Goal: Download file/media

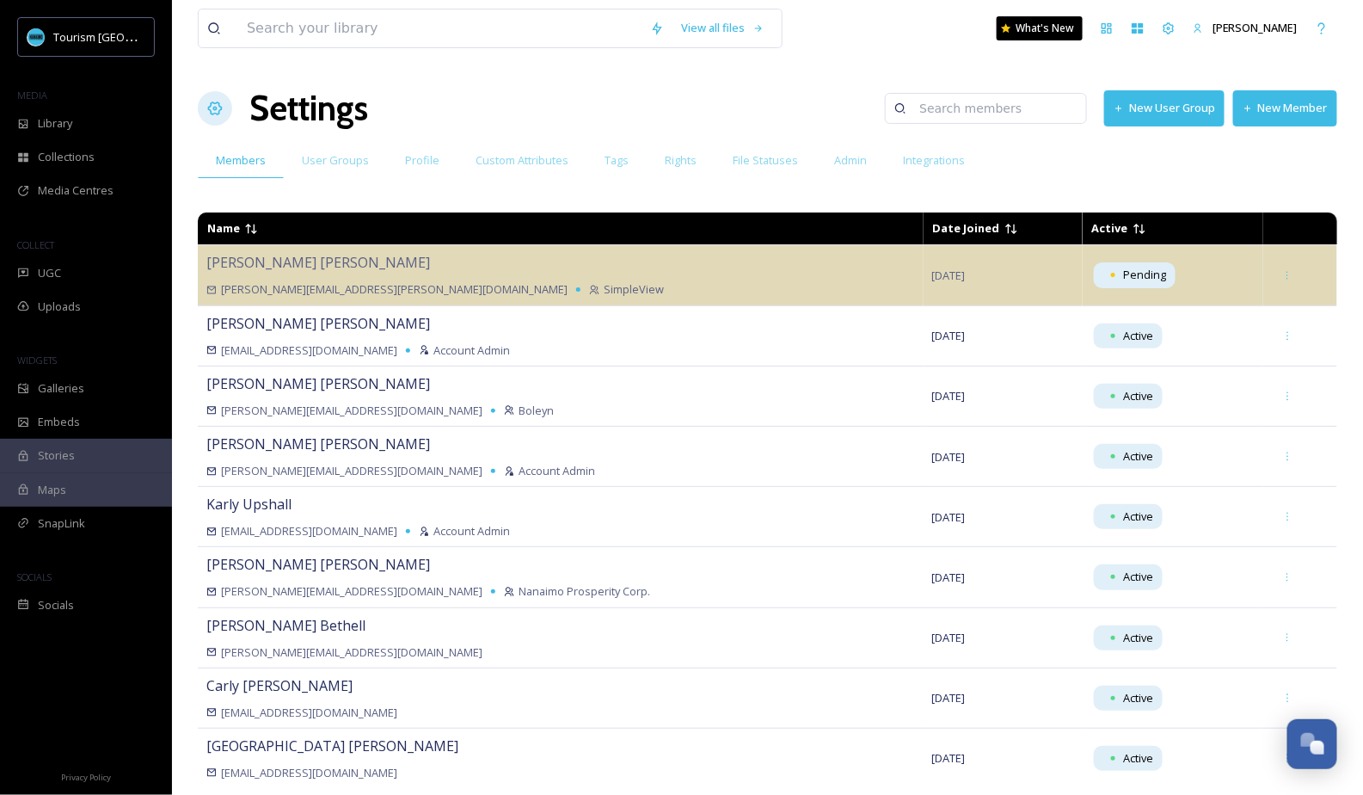
click at [442, 139] on div "View all files What's New [PERSON_NAME] Settings New User Group New Member Memb…" at bounding box center [767, 397] width 1191 height 795
click at [115, 125] on div "Library" at bounding box center [86, 124] width 172 height 34
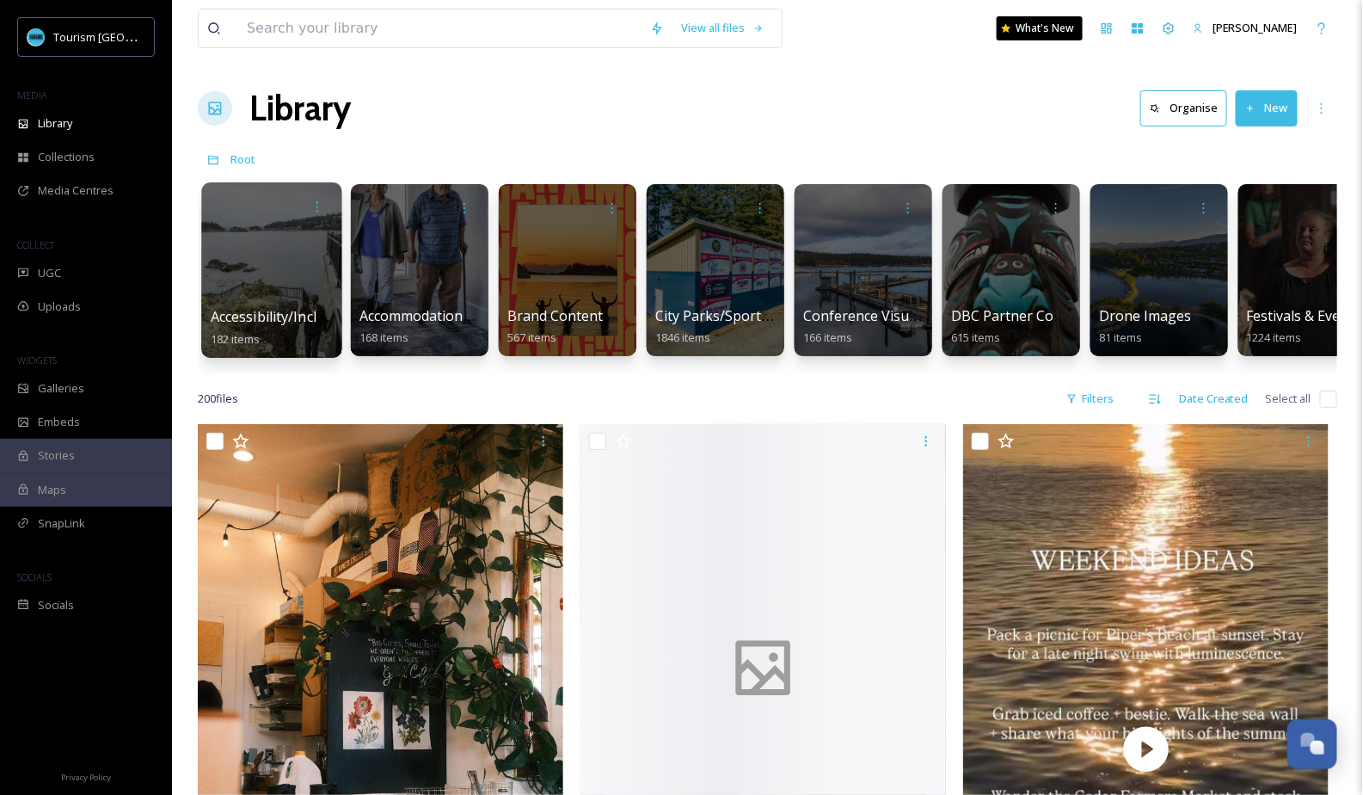
click at [246, 319] on span "Accessibility/Inclusivity" at bounding box center [285, 316] width 148 height 19
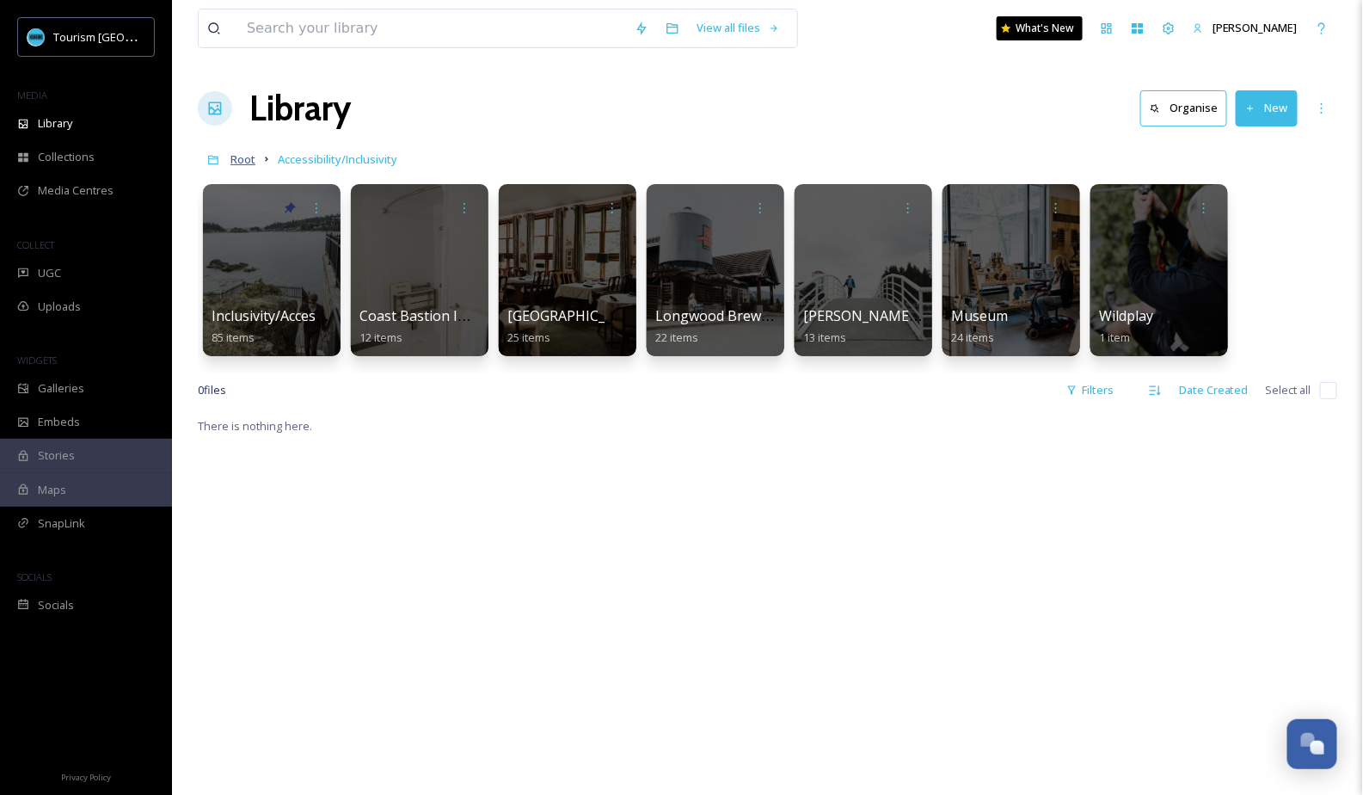
click at [245, 165] on span "Root" at bounding box center [243, 158] width 25 height 15
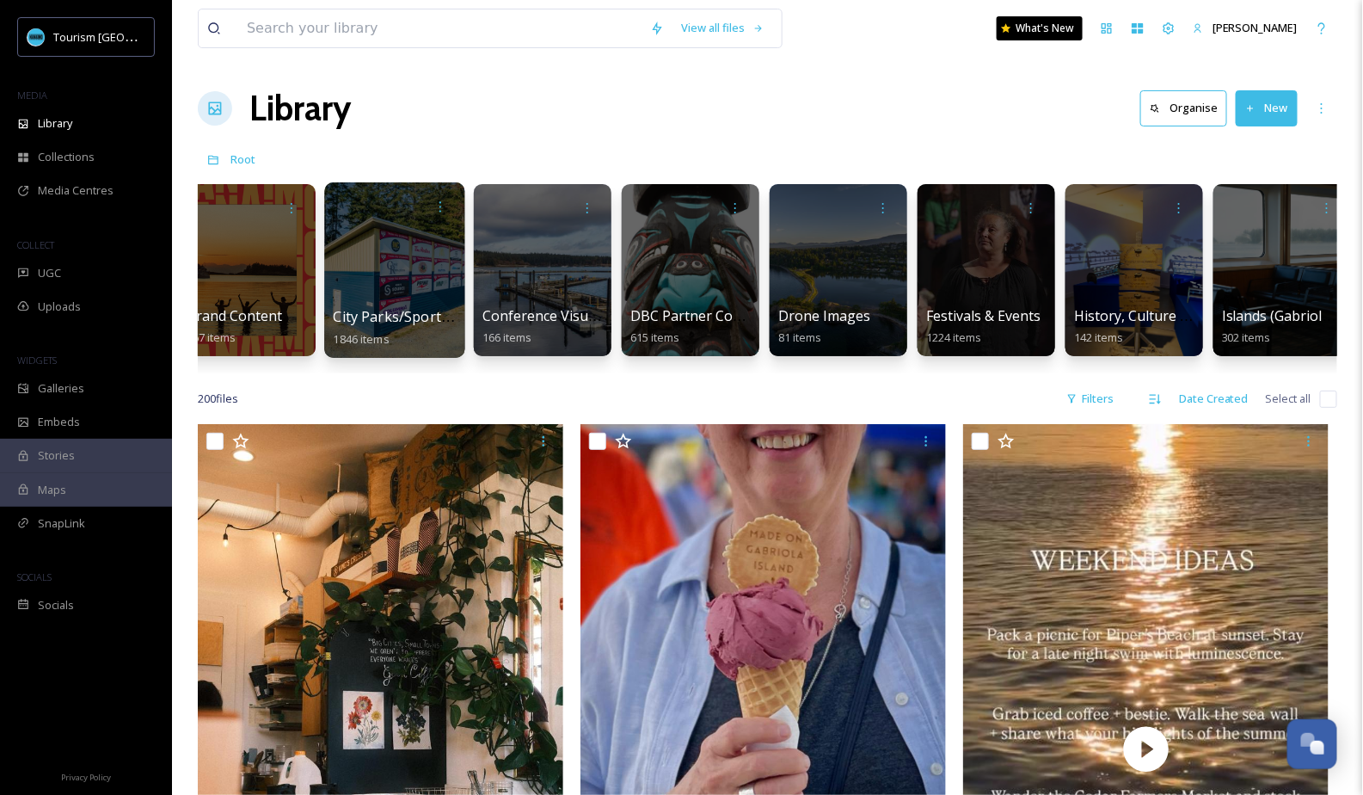
scroll to position [0, 465]
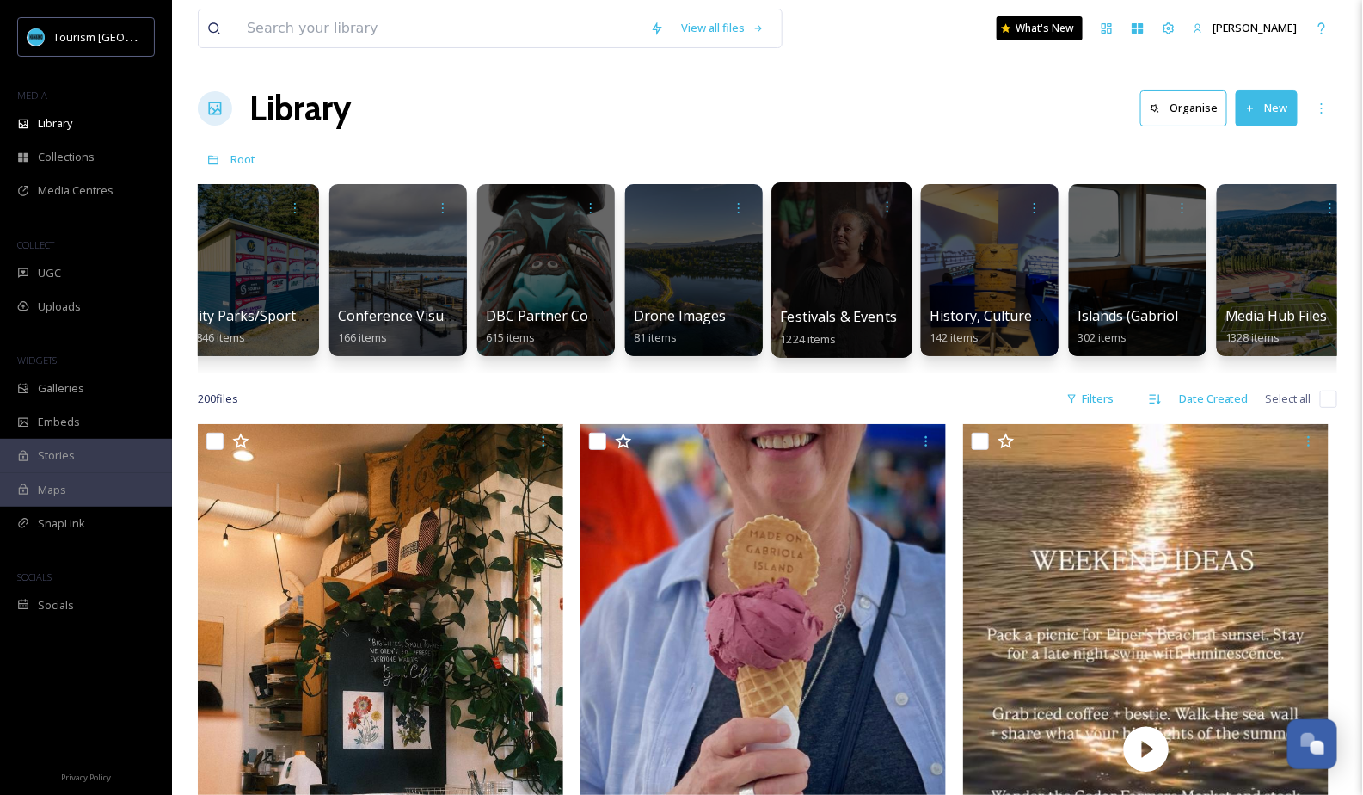
click at [851, 298] on div at bounding box center [841, 269] width 140 height 175
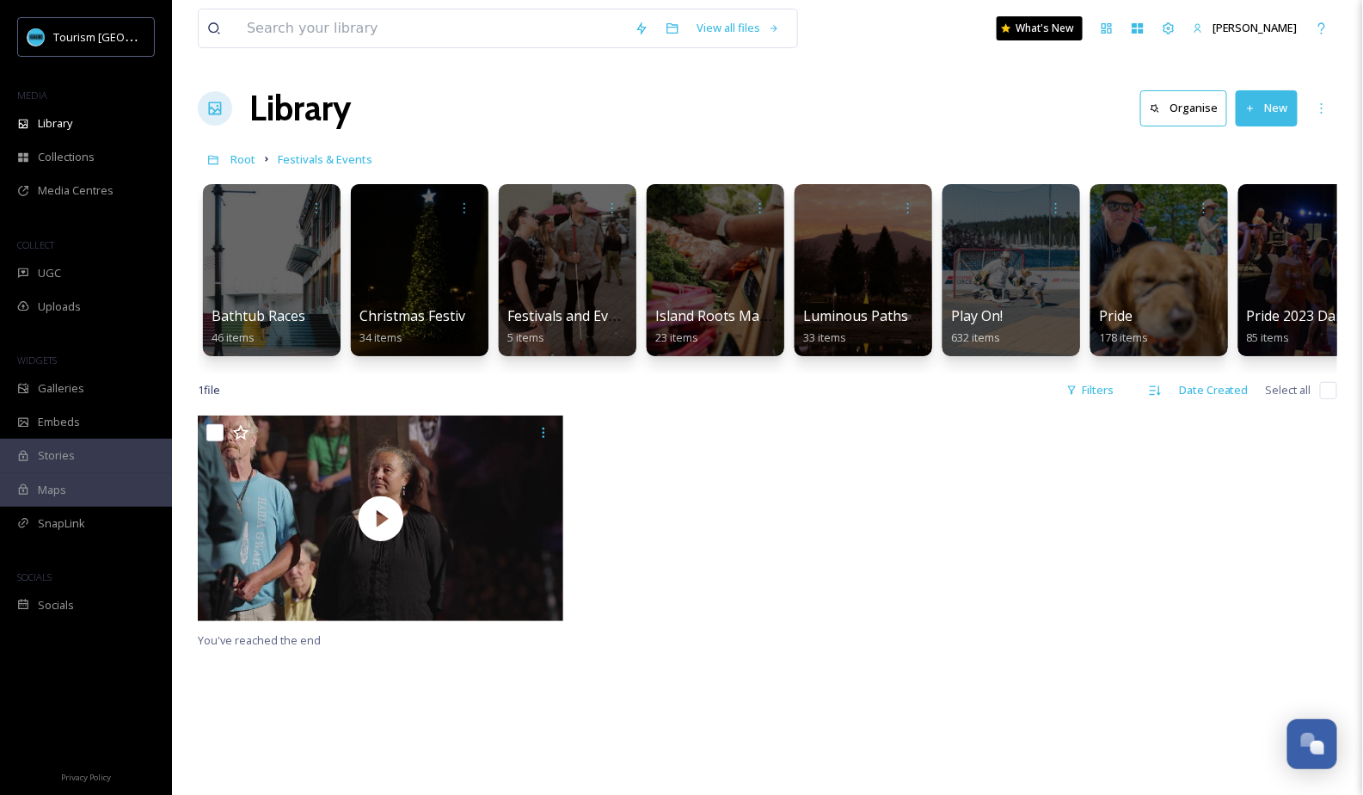
click at [784, 487] on div at bounding box center [768, 522] width 374 height 214
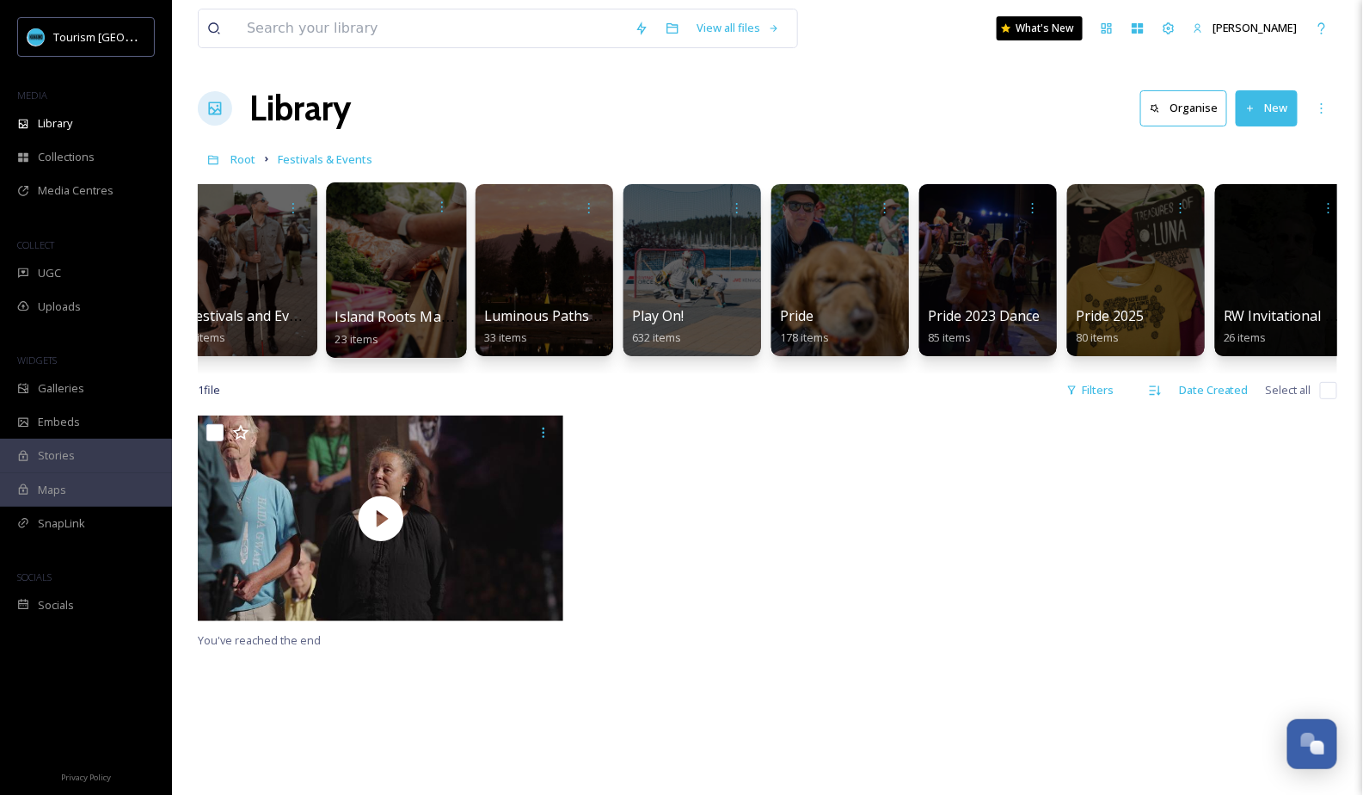
scroll to position [0, 487]
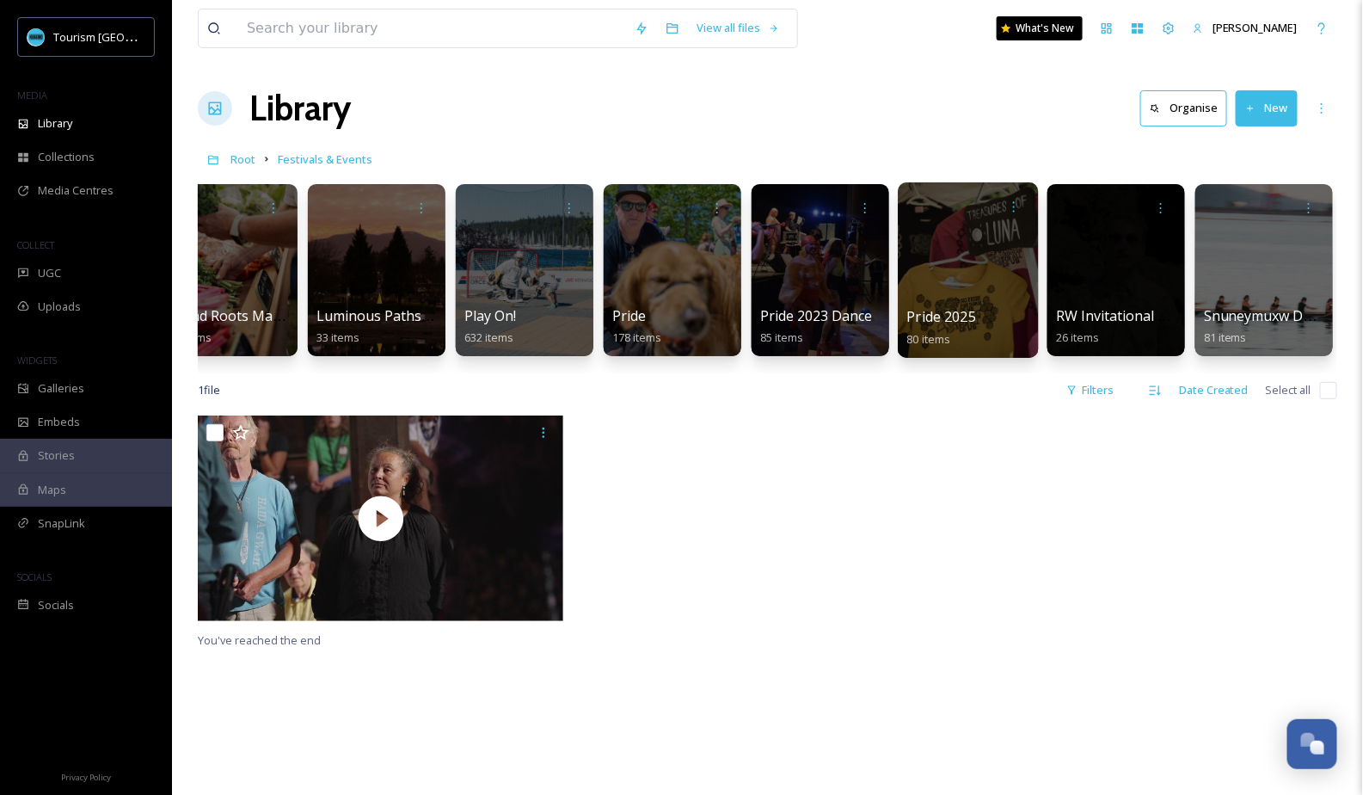
click at [943, 315] on span "Pride 2025" at bounding box center [942, 316] width 70 height 19
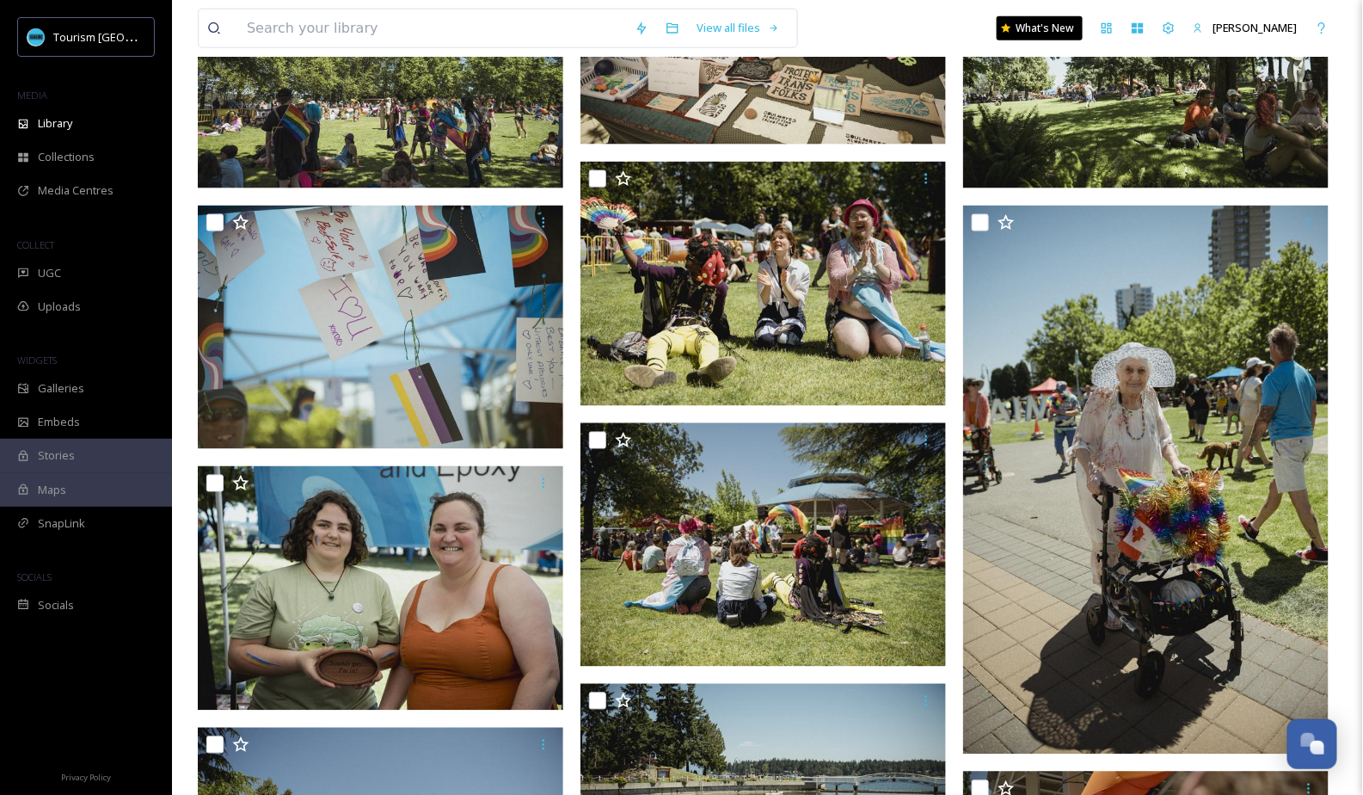
scroll to position [870, 0]
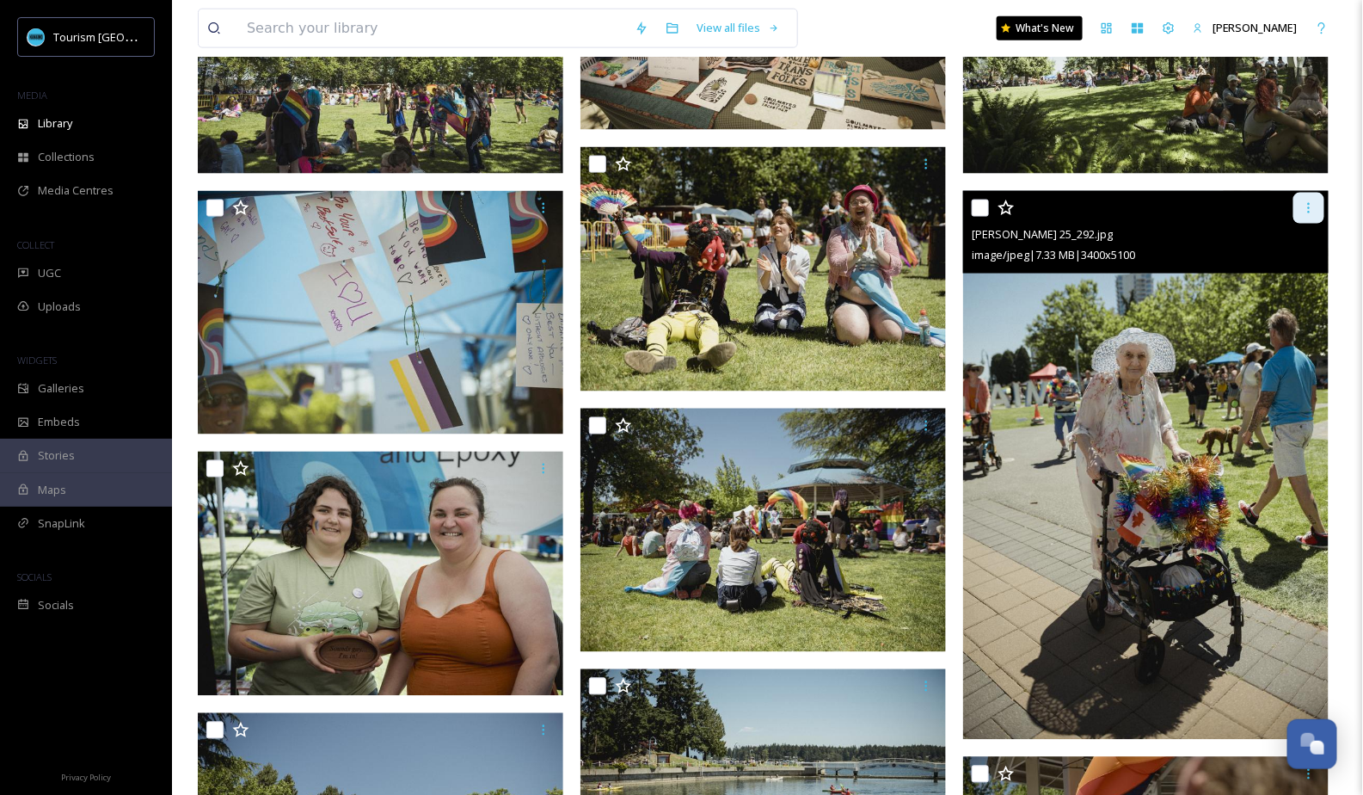
click at [1312, 210] on icon at bounding box center [1309, 208] width 14 height 14
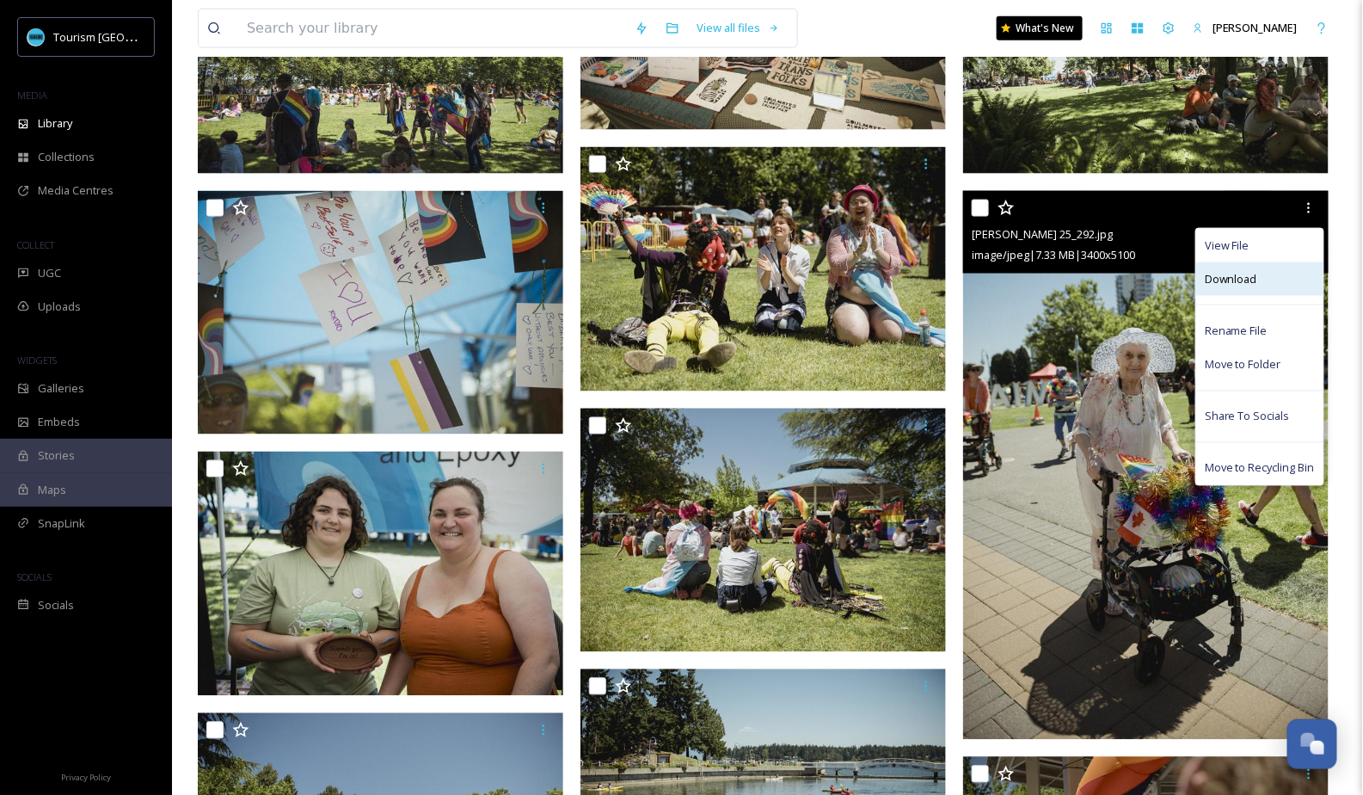
click at [1251, 267] on div "Download" at bounding box center [1259, 279] width 127 height 34
